Goal: Information Seeking & Learning: Learn about a topic

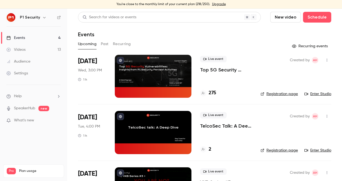
click at [214, 67] on p "Top 5G Security Vulnerabilities: Insights from P1 Security Pentest Activities" at bounding box center [226, 70] width 52 height 6
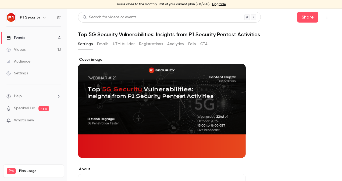
click at [153, 45] on button "Registrations" at bounding box center [151, 44] width 24 height 9
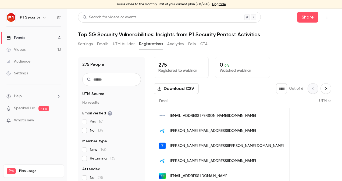
scroll to position [0, 389]
click at [47, 38] on link "Events 4" at bounding box center [33, 38] width 67 height 12
